Goal: Task Accomplishment & Management: Use online tool/utility

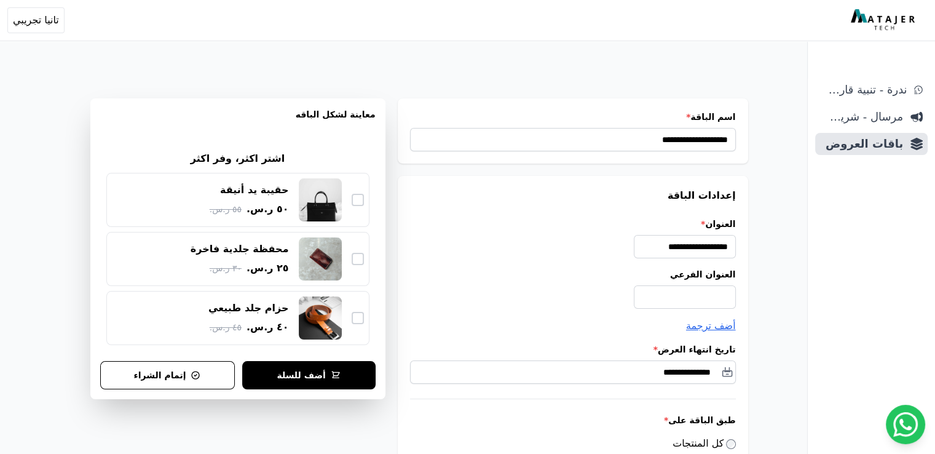
click at [892, 28] on img at bounding box center [884, 20] width 67 height 22
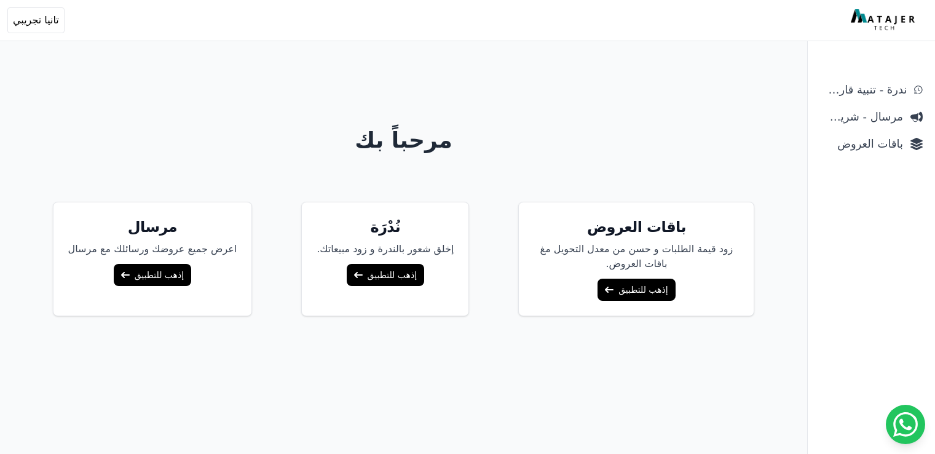
scroll to position [49, 0]
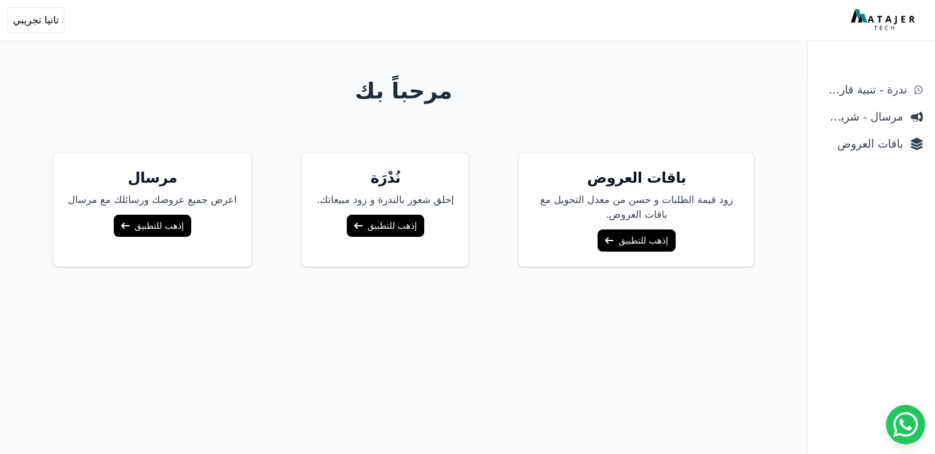
click at [637, 237] on link "إذهب للتطبيق" at bounding box center [635, 240] width 77 height 22
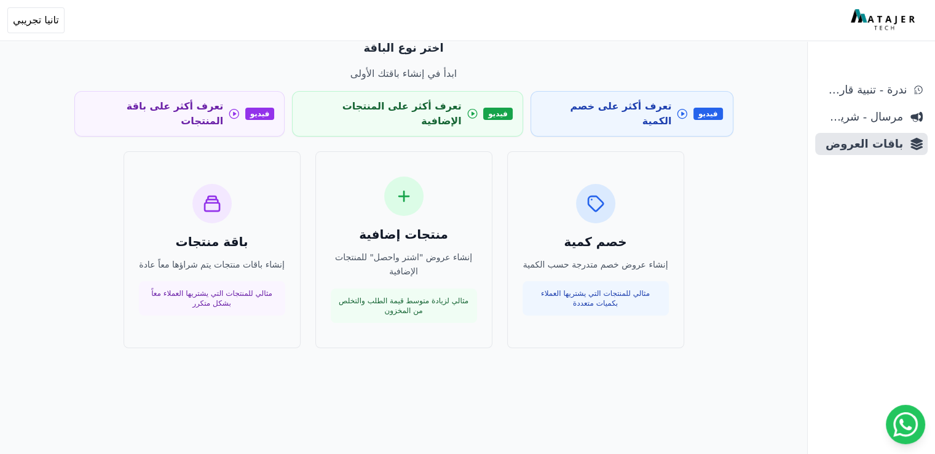
scroll to position [54, 0]
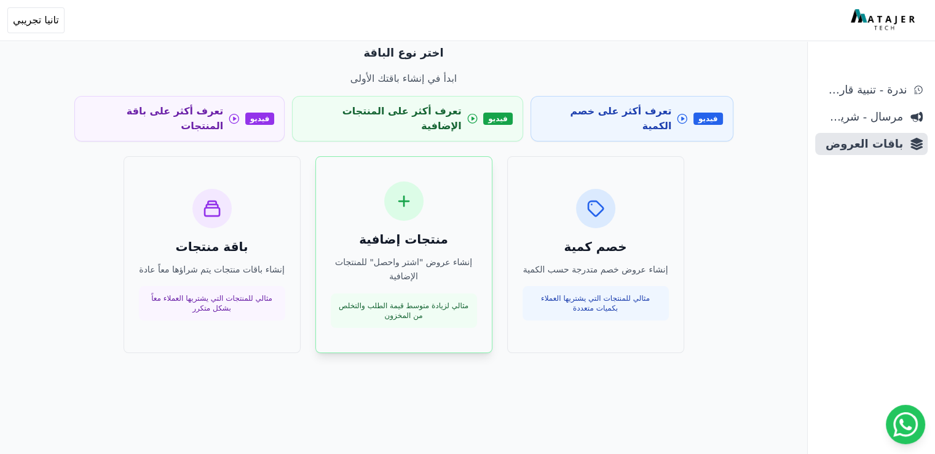
click at [425, 255] on p "إنشاء عروض "اشتر واحصل" للمنتجات الإضافية" at bounding box center [404, 269] width 146 height 28
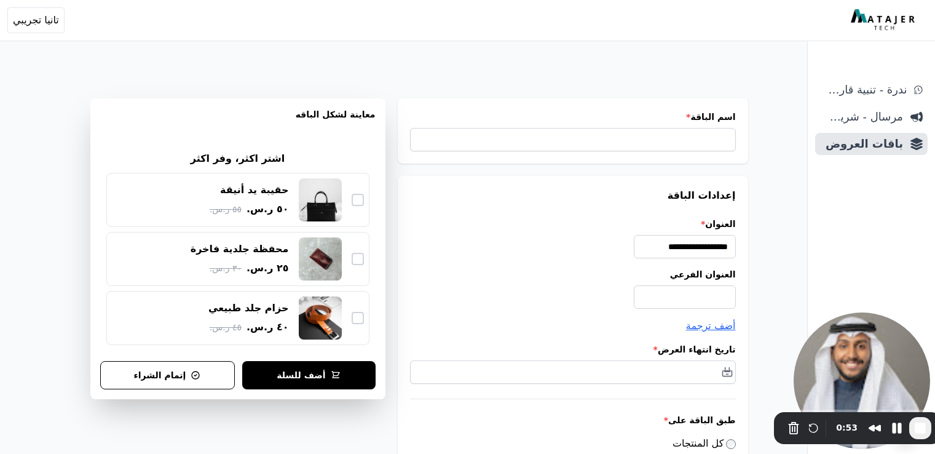
scroll to position [6, 0]
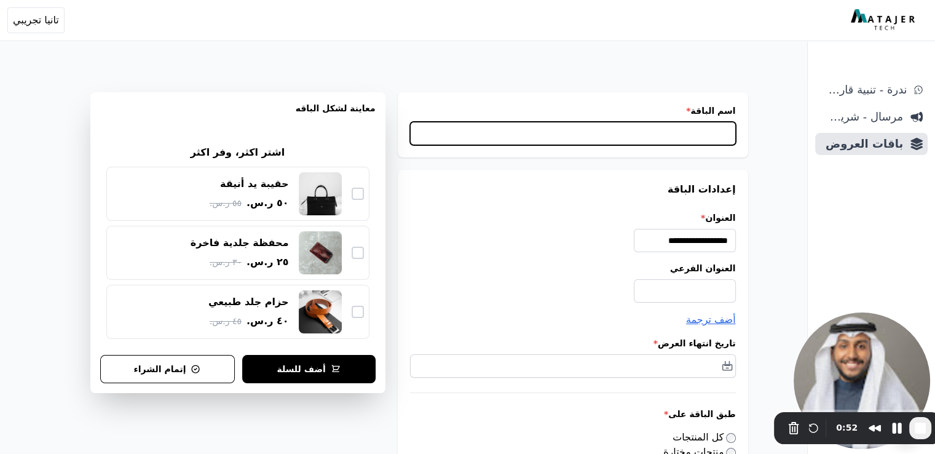
click at [579, 131] on input "اسم الباقة *" at bounding box center [573, 133] width 326 height 23
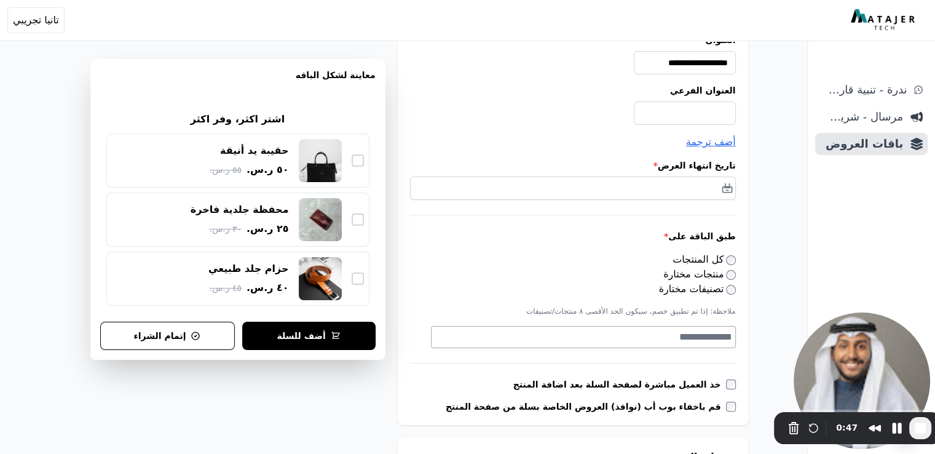
scroll to position [184, 0]
type input "********"
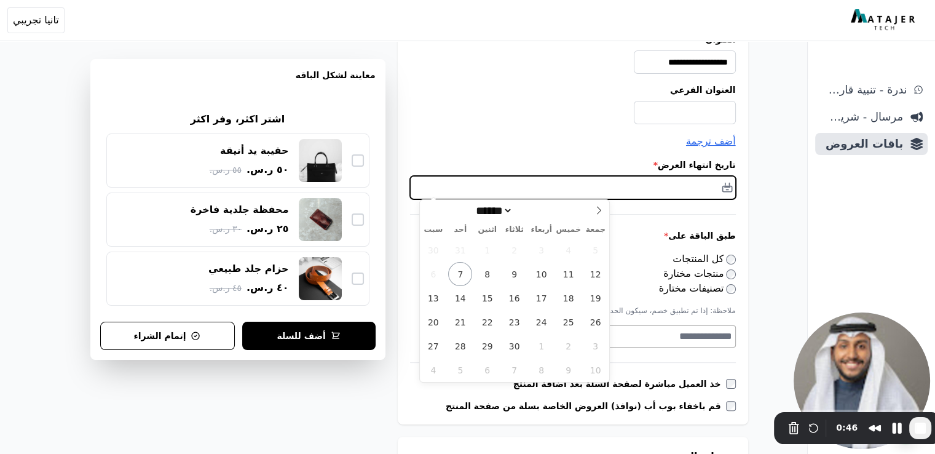
click at [631, 191] on input "text" at bounding box center [573, 187] width 326 height 23
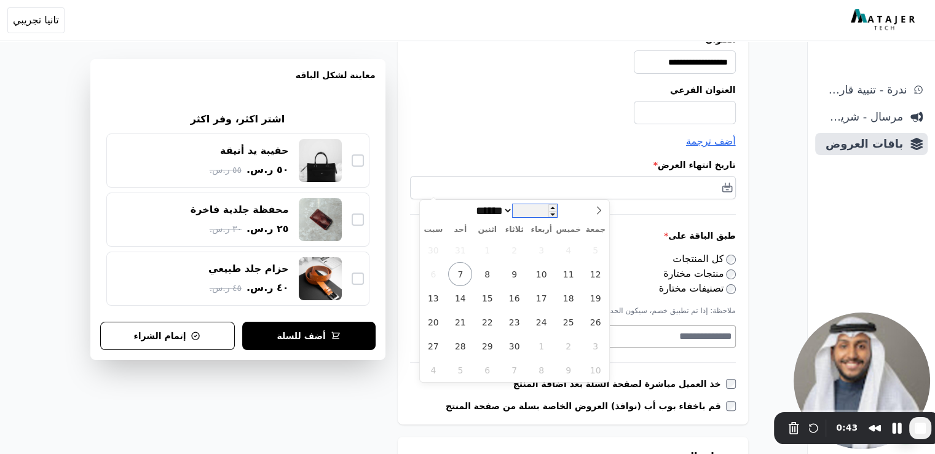
click at [540, 214] on input "****" at bounding box center [535, 210] width 44 height 13
click at [583, 134] on div "أضف ترجمة Title Subtitle" at bounding box center [573, 141] width 326 height 15
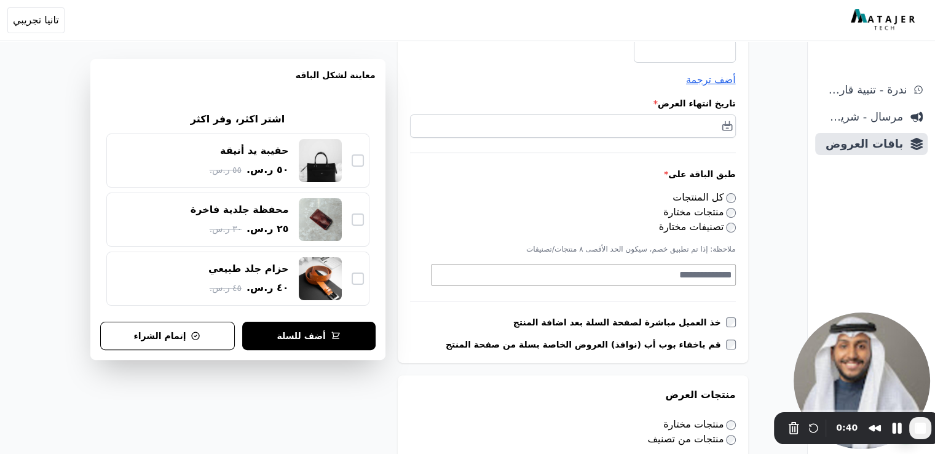
scroll to position [309, 0]
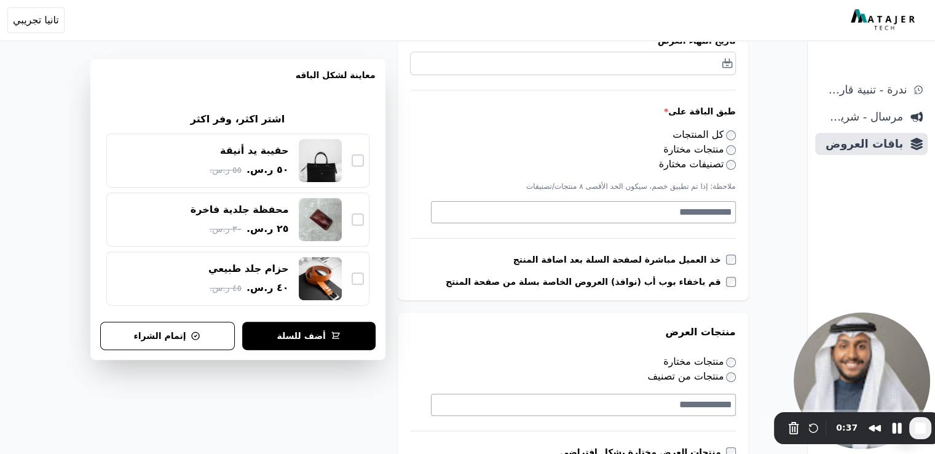
click at [658, 214] on textarea "Search" at bounding box center [581, 212] width 301 height 15
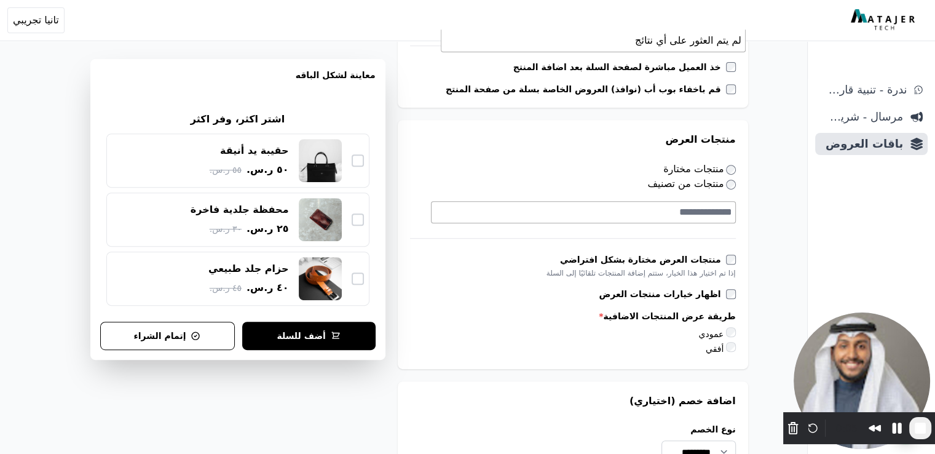
scroll to position [502, 0]
type textarea "**********"
